Goal: Task Accomplishment & Management: Use online tool/utility

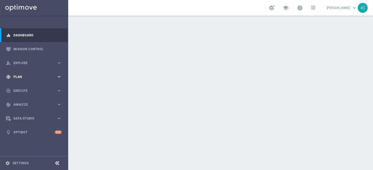
click at [32, 75] on span "Plan" at bounding box center [34, 76] width 43 height 3
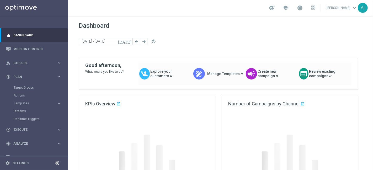
click at [31, 100] on accordion "Templates keyboard_arrow_right Optimail OptiMobile In-App OptiMobile Push Optip…" at bounding box center [41, 104] width 54 height 8
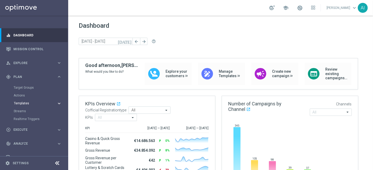
click at [32, 102] on span "Templates" at bounding box center [32, 103] width 37 height 3
click at [23, 111] on link "Optimail" at bounding box center [35, 111] width 38 height 4
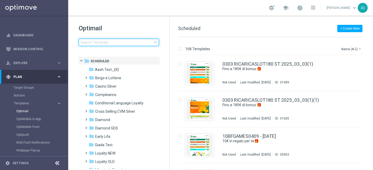
click at [100, 44] on input at bounding box center [119, 42] width 80 height 7
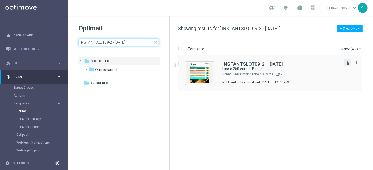
type input "INSTANTSLOT09-2 - [DATE]"
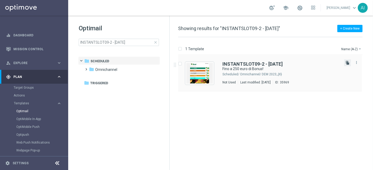
click at [347, 62] on icon "file_copy" at bounding box center [347, 63] width 4 height 4
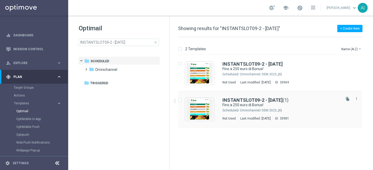
click at [297, 109] on div "Omnichannel/ DEM 2023_{X}" at bounding box center [290, 110] width 100 height 4
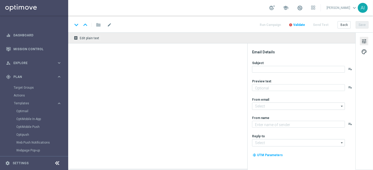
type input "INSTANTSLOT09-2 - [DATE](1)"
type textarea "Scopri cosa ti abbiamo riservato"
type input "[EMAIL_ADDRESS][DOMAIN_NAME]"
type textarea "Sisal"
type input "[EMAIL_ADDRESS][DOMAIN_NAME]"
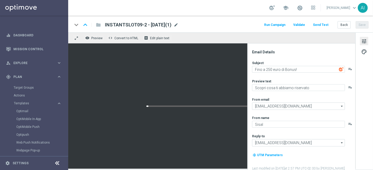
click at [178, 24] on span "mode_edit" at bounding box center [175, 25] width 5 height 5
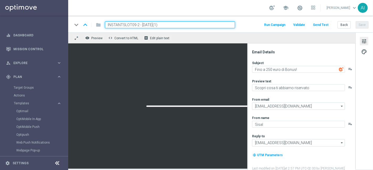
click at [135, 25] on input "INSTANTSLOT09-2 - [DATE](1)" at bounding box center [170, 24] width 130 height 7
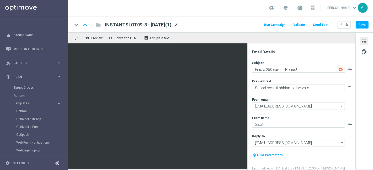
click at [178, 25] on span "mode_edit" at bounding box center [175, 25] width 5 height 5
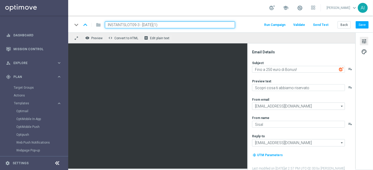
click at [174, 26] on input "INSTANTSLOT09-3 - [DATE](1)" at bounding box center [170, 24] width 130 height 7
type input "INSTANTSLOT09-3 - [DATE]"
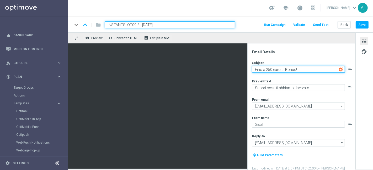
drag, startPoint x: 268, startPoint y: 69, endPoint x: 278, endPoint y: 64, distance: 11.4
click at [268, 69] on textarea "Fino a 250 euro di Bonus!" at bounding box center [298, 69] width 93 height 7
type textarea "Fino a 500 euro di Bonus!"
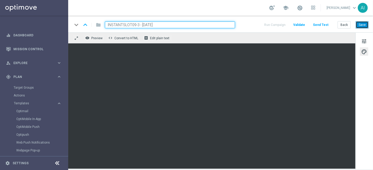
click at [363, 23] on button "Save" at bounding box center [361, 24] width 13 height 7
drag, startPoint x: 173, startPoint y: 24, endPoint x: 0, endPoint y: 18, distance: 172.8
click at [0, 18] on main "equalizer Dashboard Mission Control" at bounding box center [186, 85] width 373 height 170
click at [32, 113] on link "Optimail" at bounding box center [35, 111] width 38 height 4
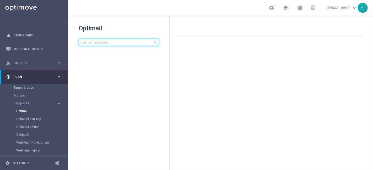
click at [102, 42] on input at bounding box center [119, 42] width 80 height 7
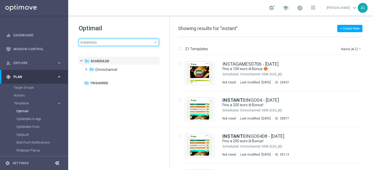
type input "instantslot"
